Goal: Entertainment & Leisure: Browse casually

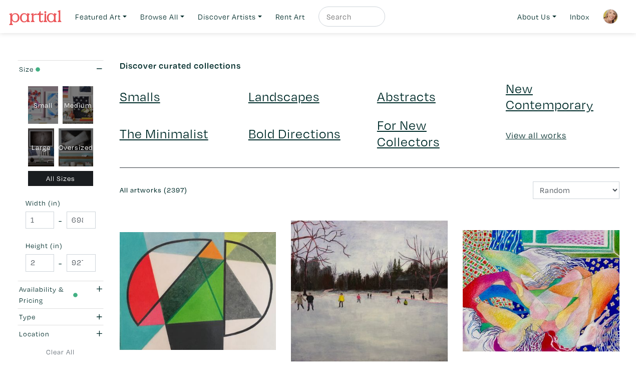
scroll to position [1755, 0]
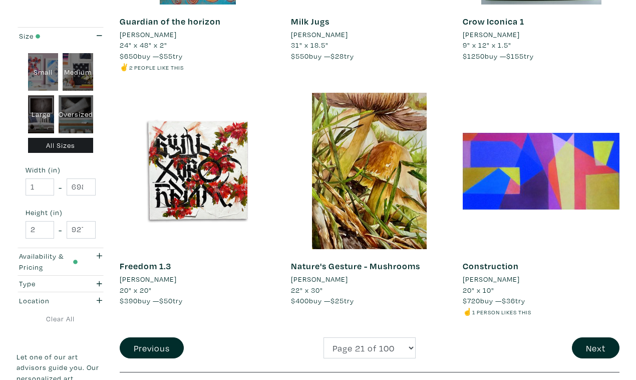
scroll to position [1814, 0]
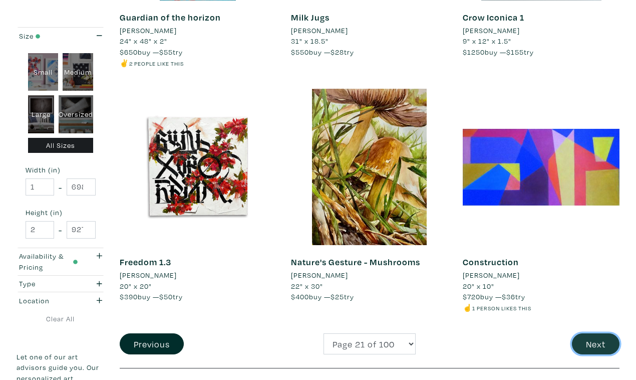
click at [597, 333] on button "Next" at bounding box center [596, 344] width 48 height 22
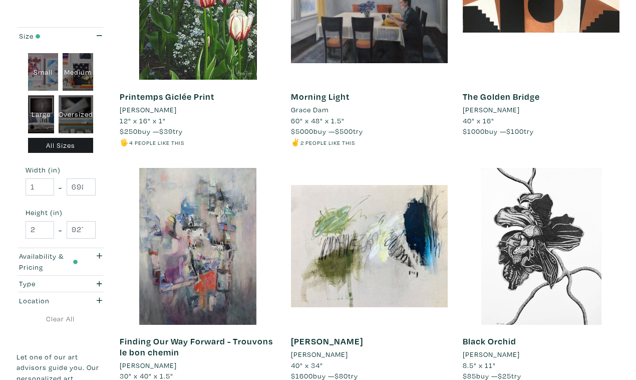
scroll to position [1757, 0]
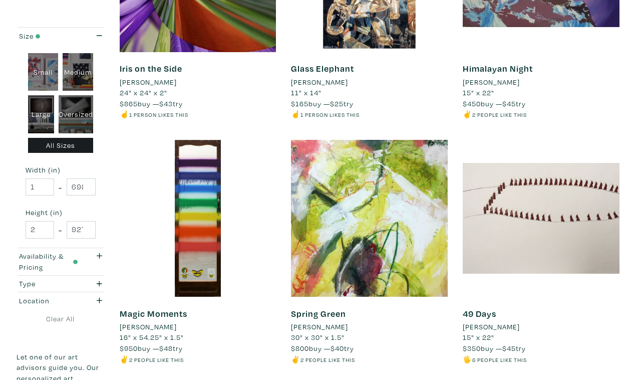
scroll to position [1797, 0]
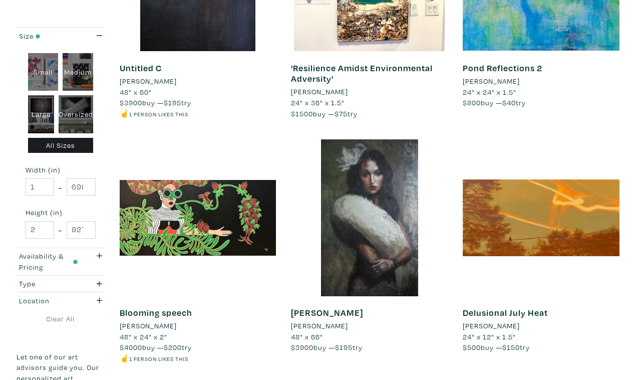
scroll to position [1791, 0]
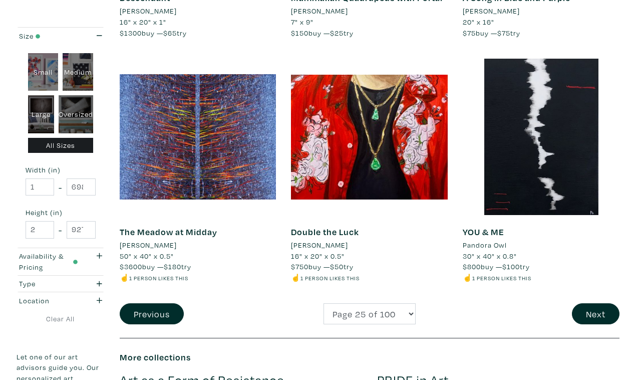
scroll to position [1847, 0]
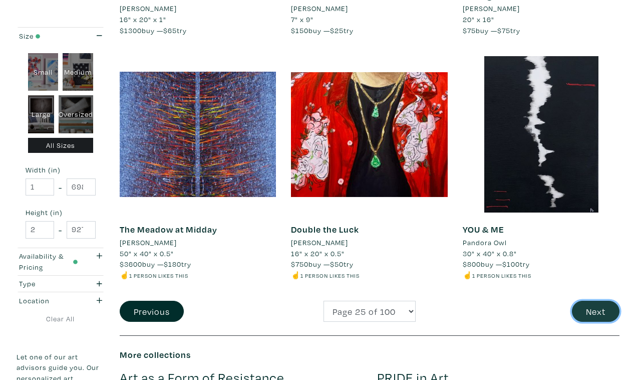
click at [594, 301] on button "Next" at bounding box center [596, 312] width 48 height 22
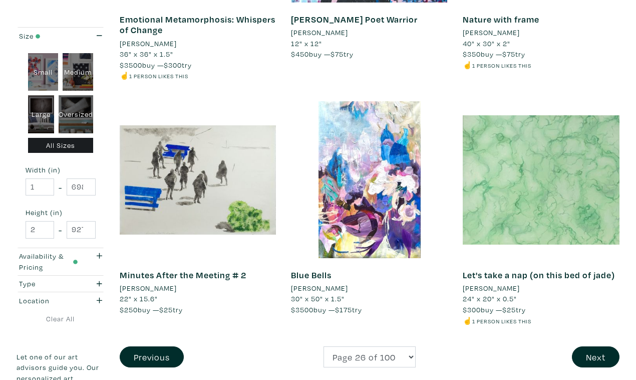
scroll to position [1835, 0]
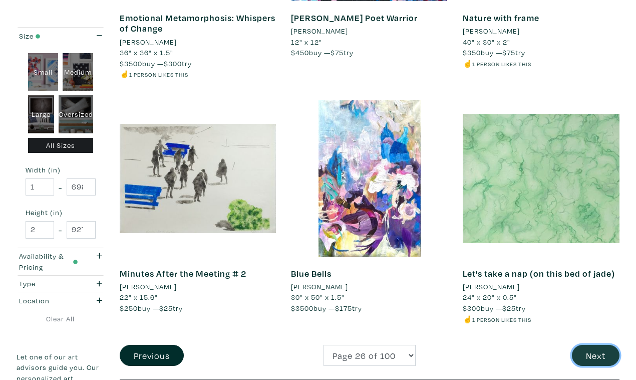
click at [600, 345] on button "Next" at bounding box center [596, 356] width 48 height 22
